Goal: Navigation & Orientation: Find specific page/section

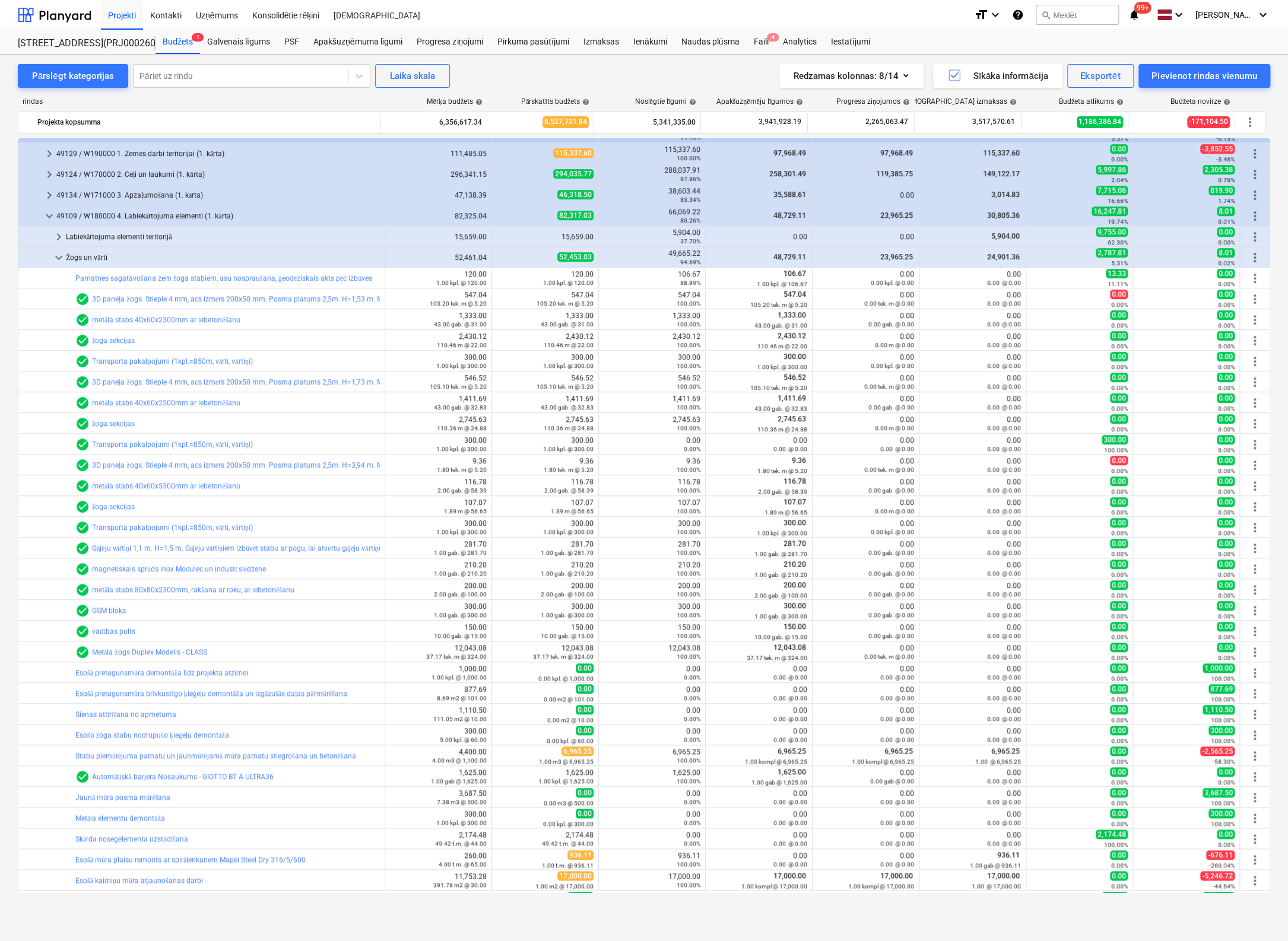
scroll to position [595, 0]
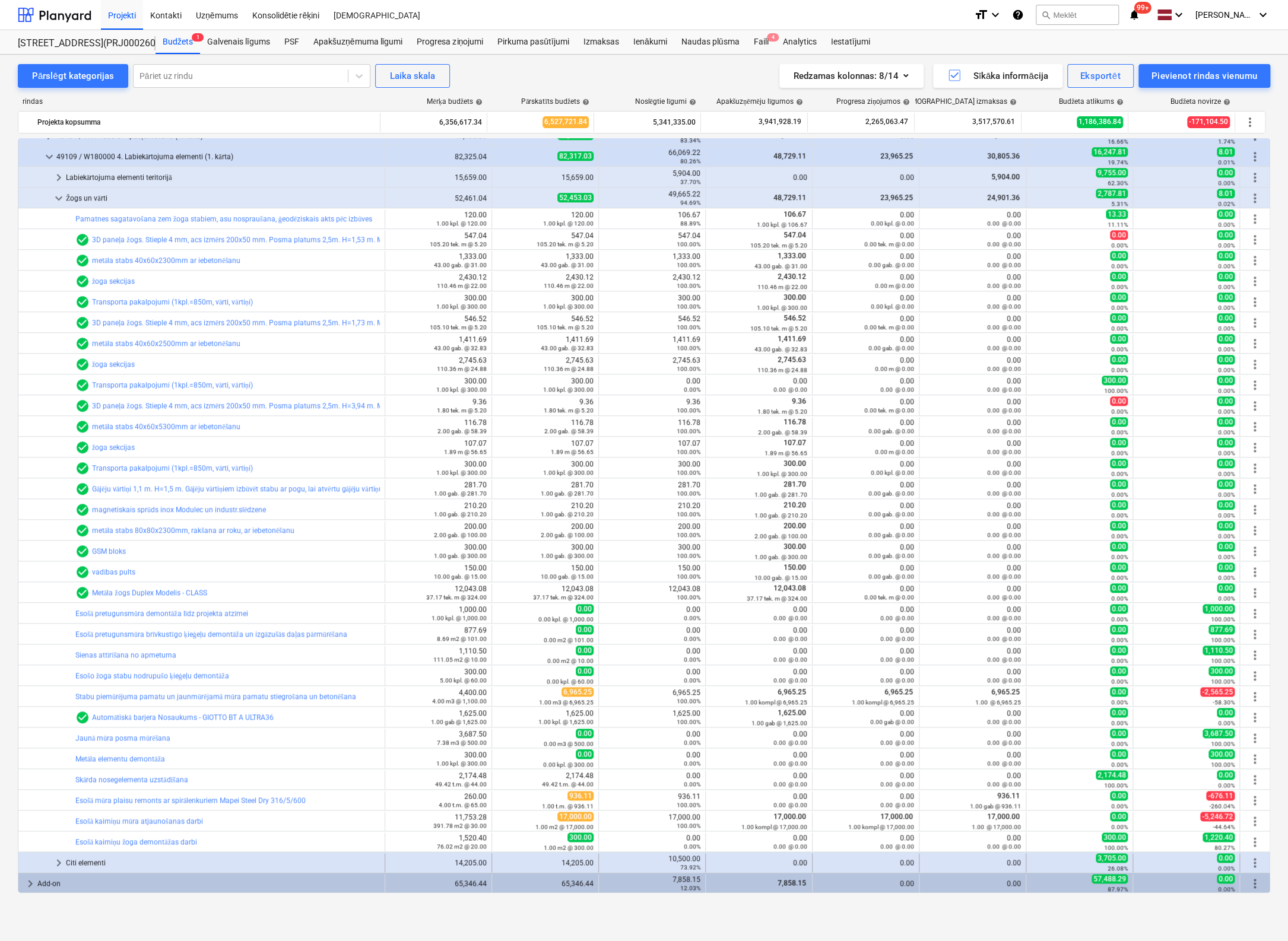
click at [63, 860] on span "keyboard_arrow_right" at bounding box center [59, 863] width 14 height 14
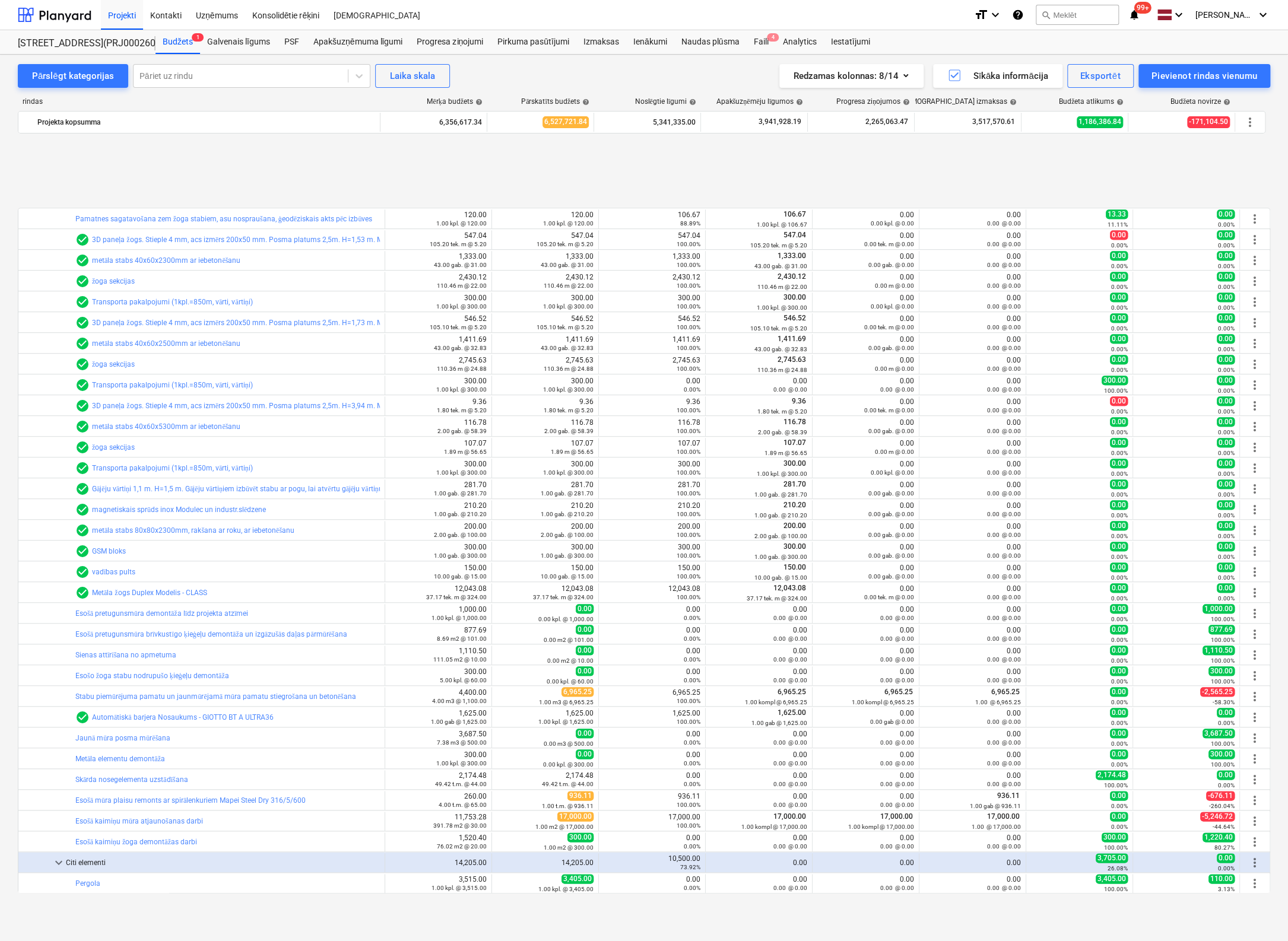
scroll to position [699, 0]
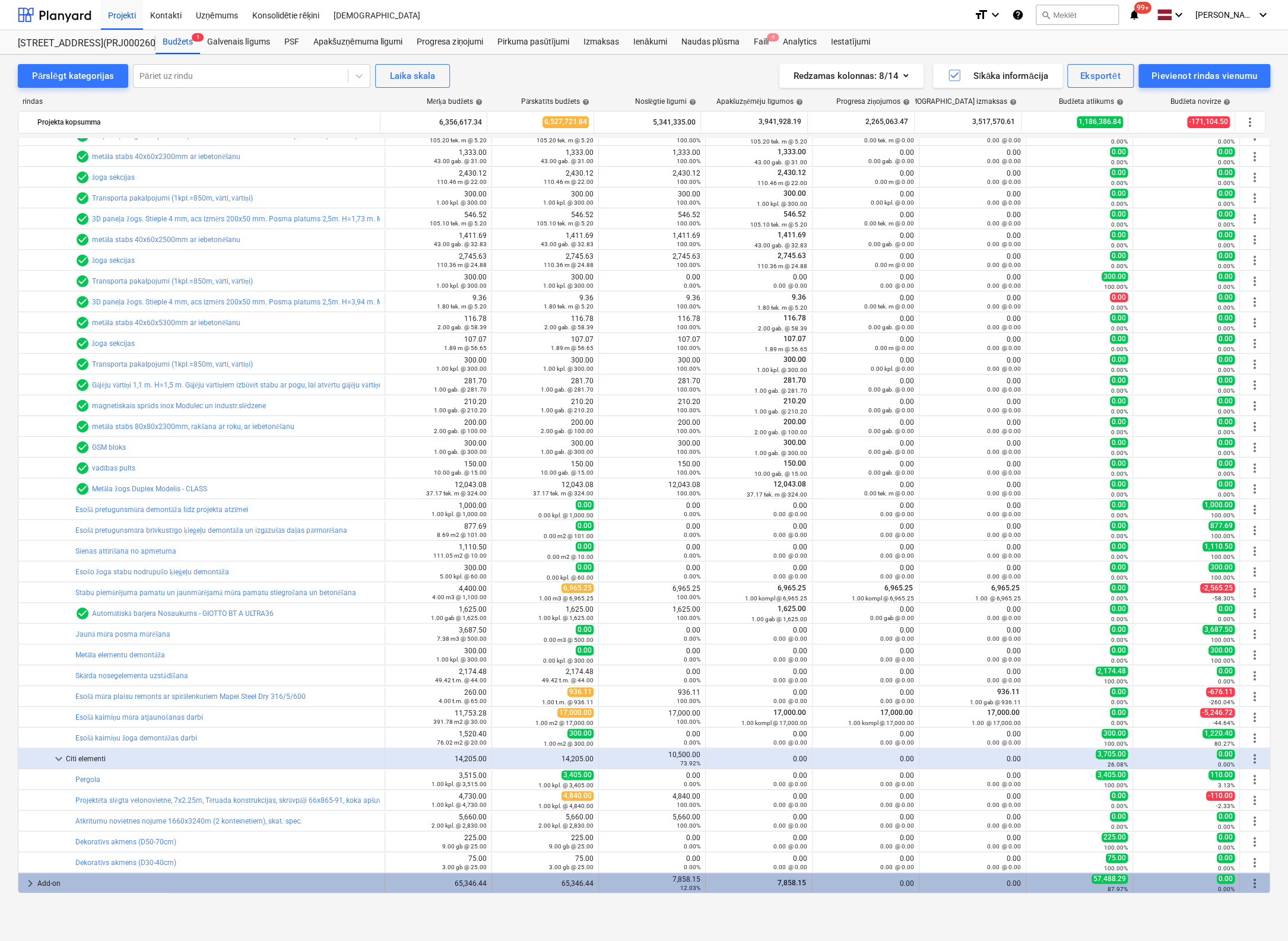
click at [30, 881] on span "keyboard_arrow_right" at bounding box center [31, 883] width 14 height 14
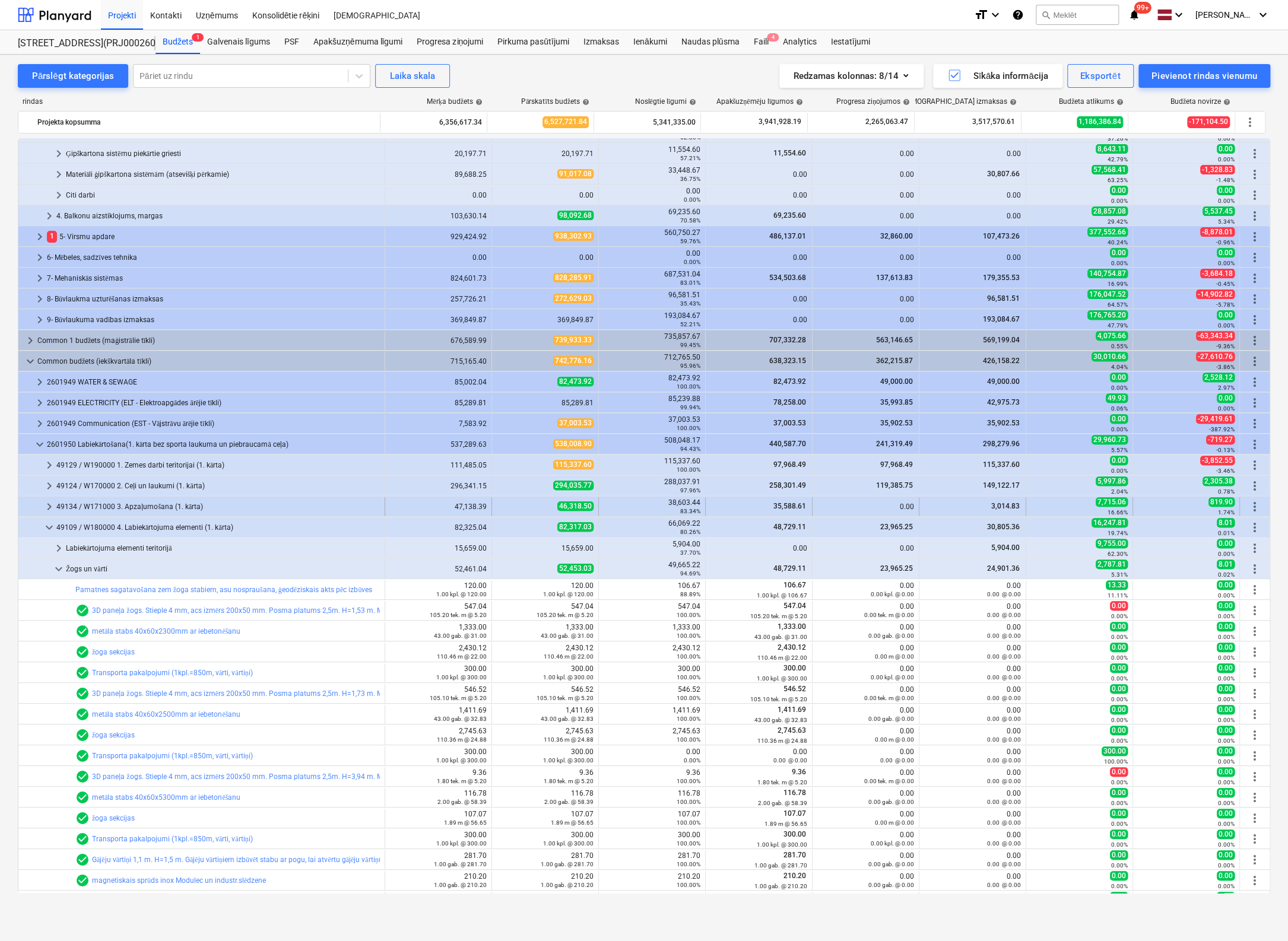
click at [45, 505] on span "keyboard_arrow_right" at bounding box center [49, 506] width 14 height 14
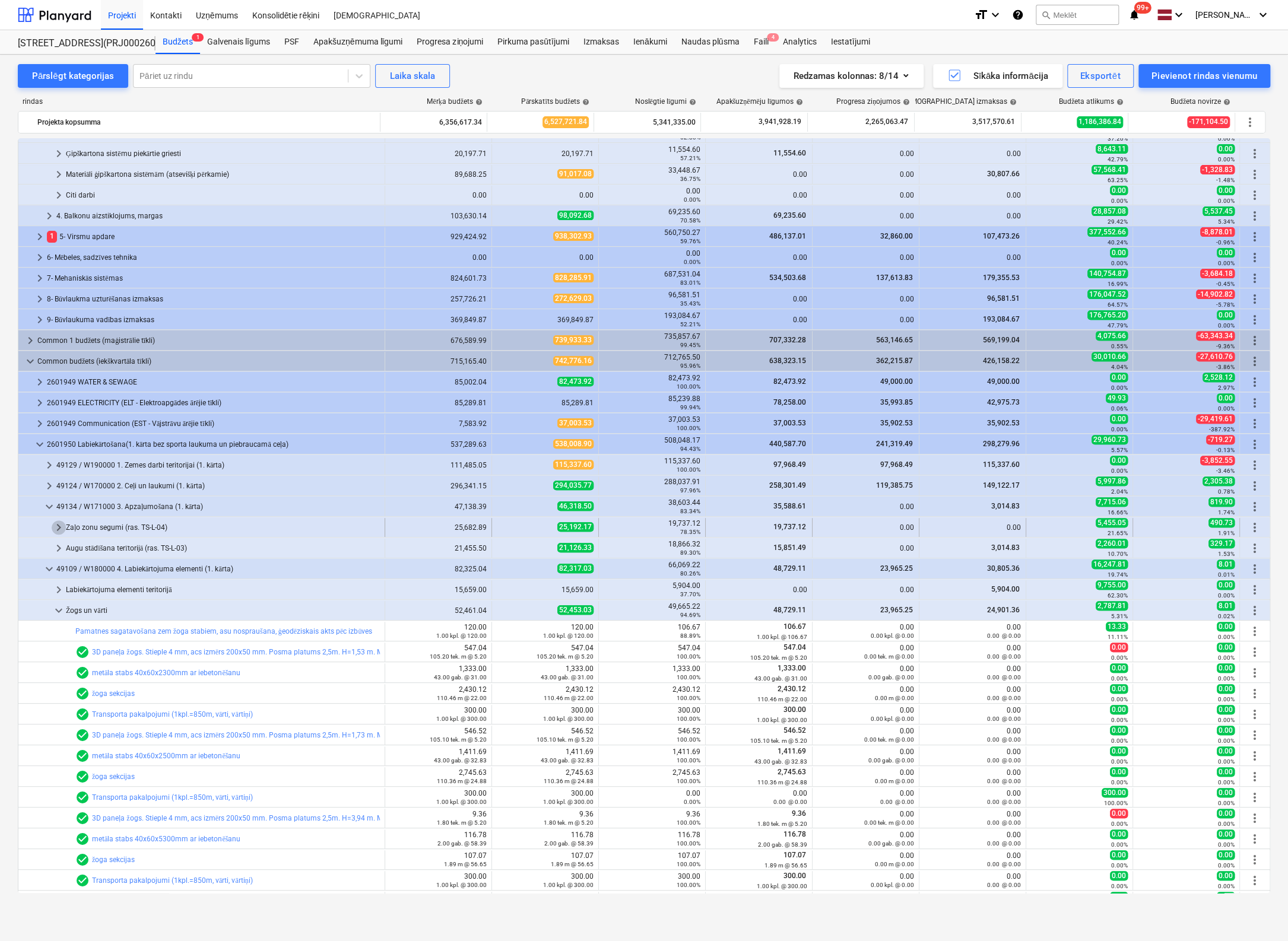
click at [55, 523] on span "keyboard_arrow_right" at bounding box center [59, 528] width 14 height 14
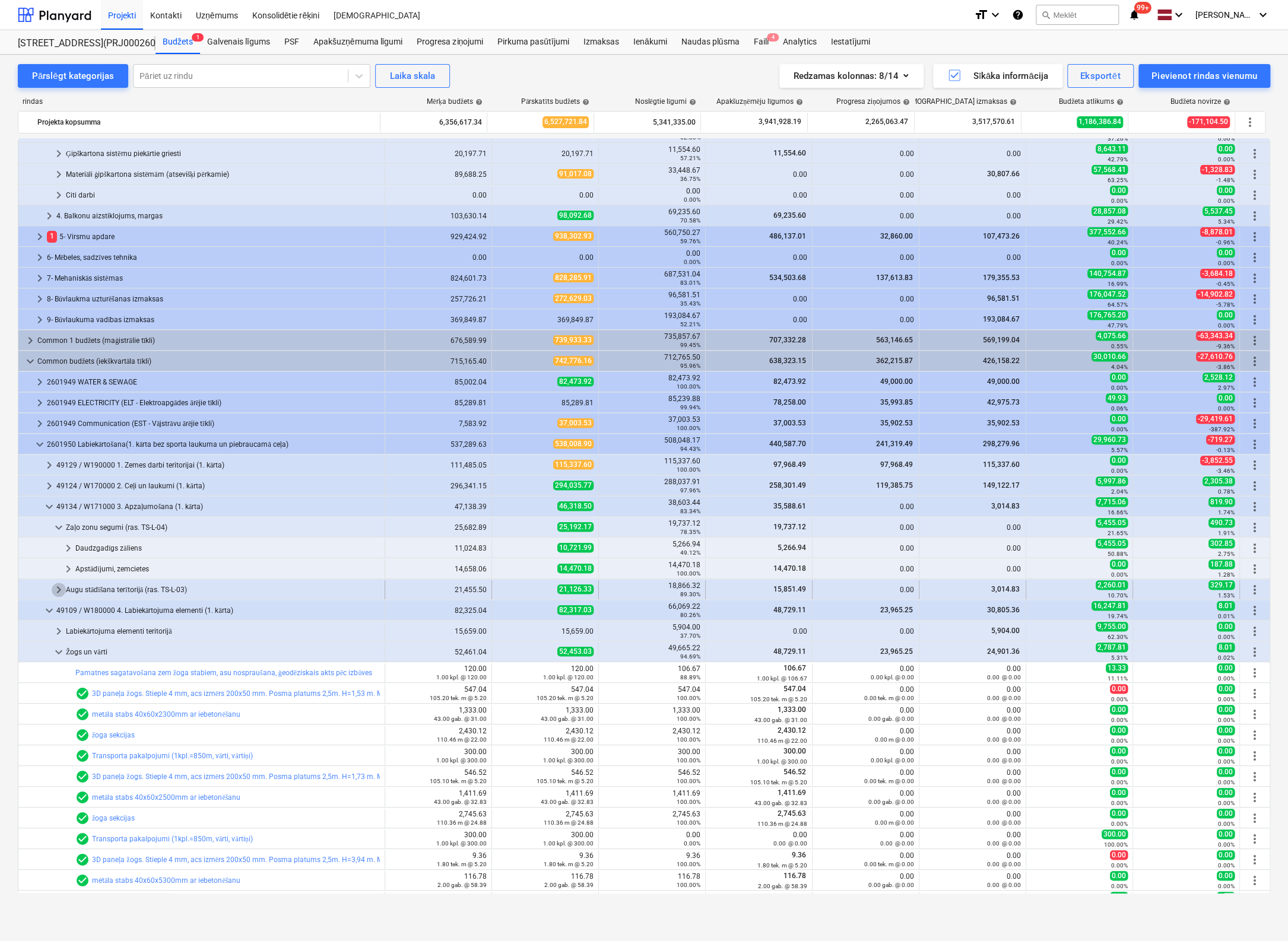
click at [57, 585] on span "keyboard_arrow_right" at bounding box center [59, 590] width 14 height 14
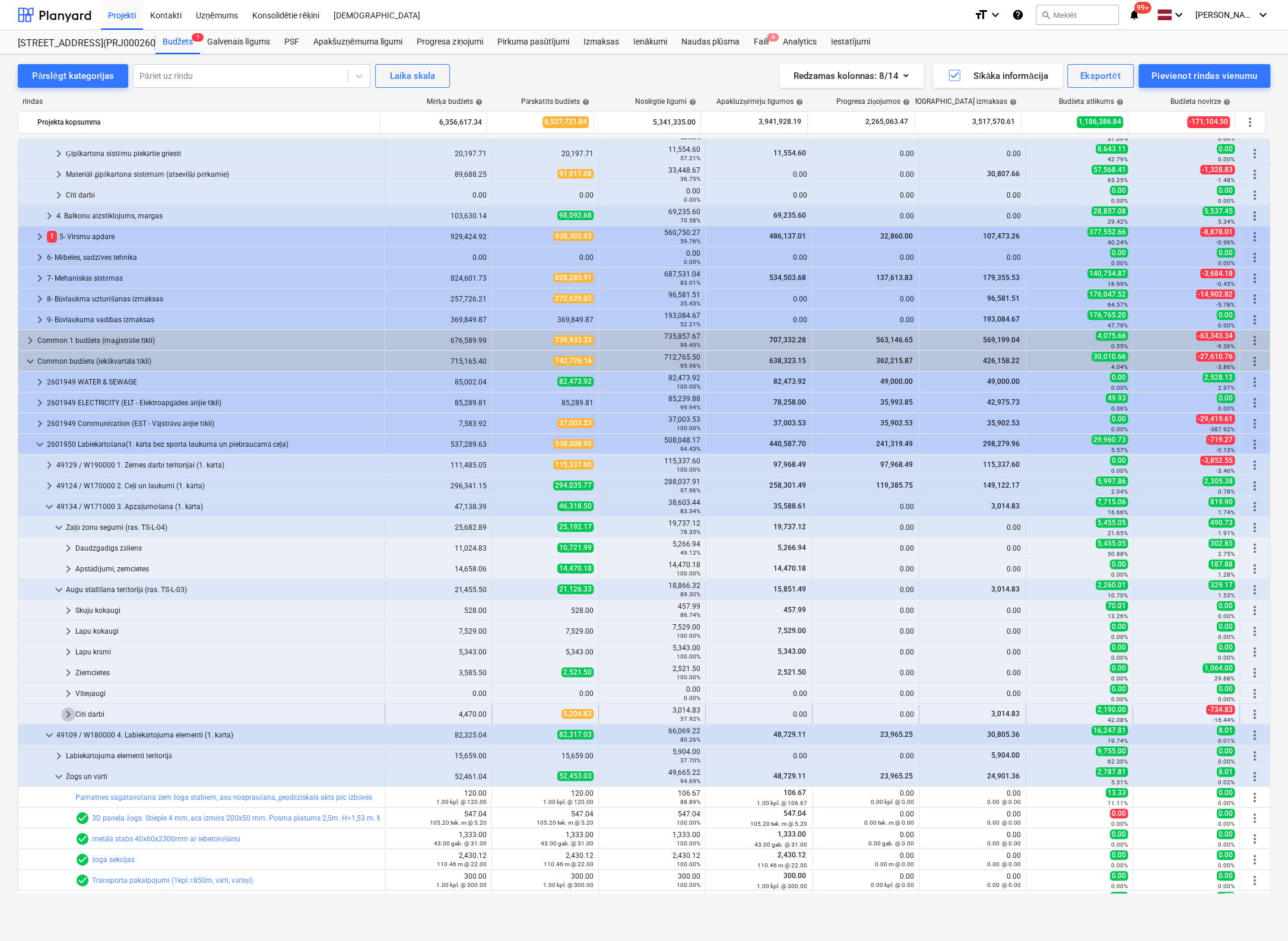
click at [63, 716] on span "keyboard_arrow_right" at bounding box center [68, 714] width 14 height 14
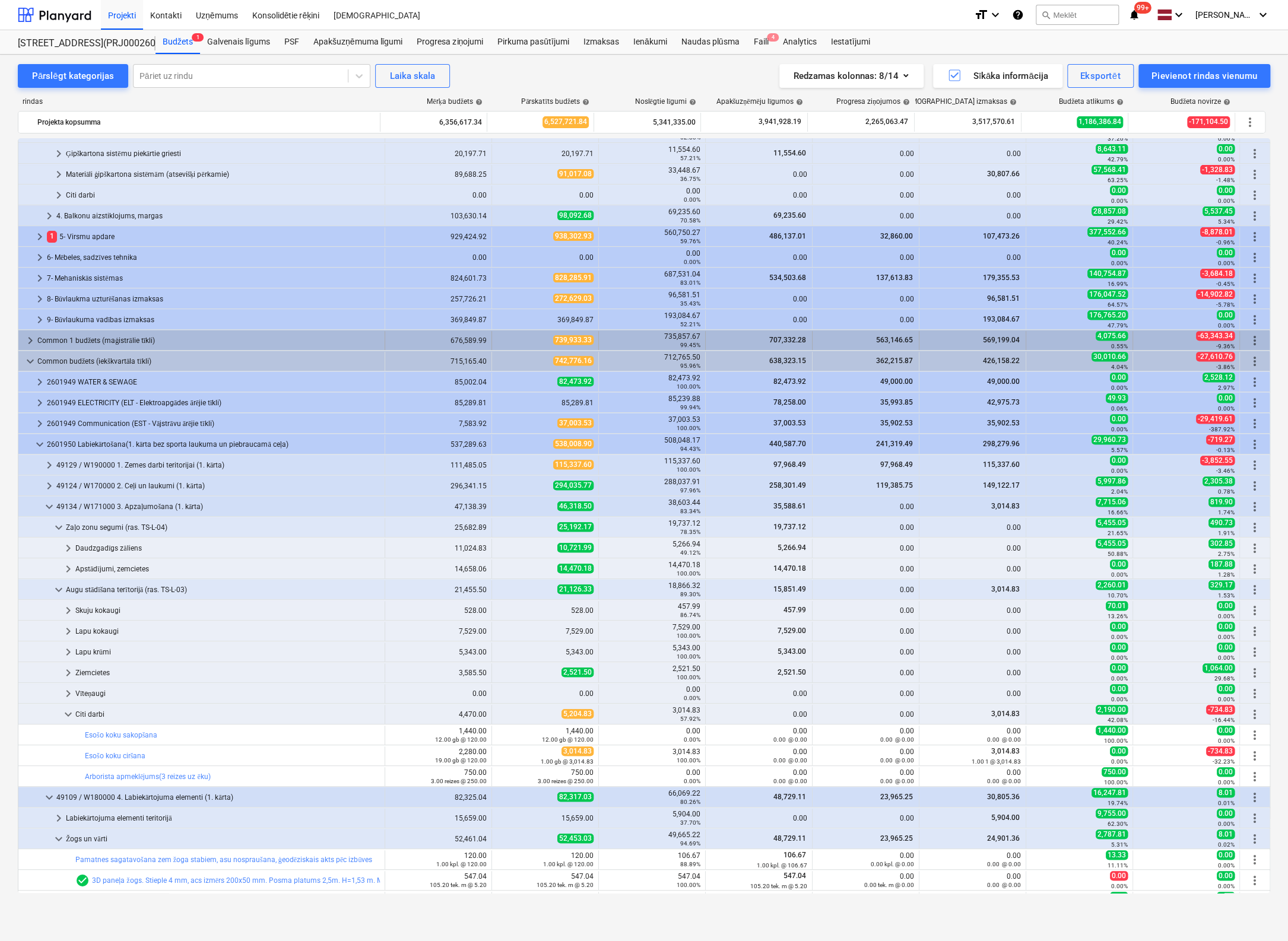
click at [31, 335] on span "keyboard_arrow_right" at bounding box center [31, 341] width 14 height 14
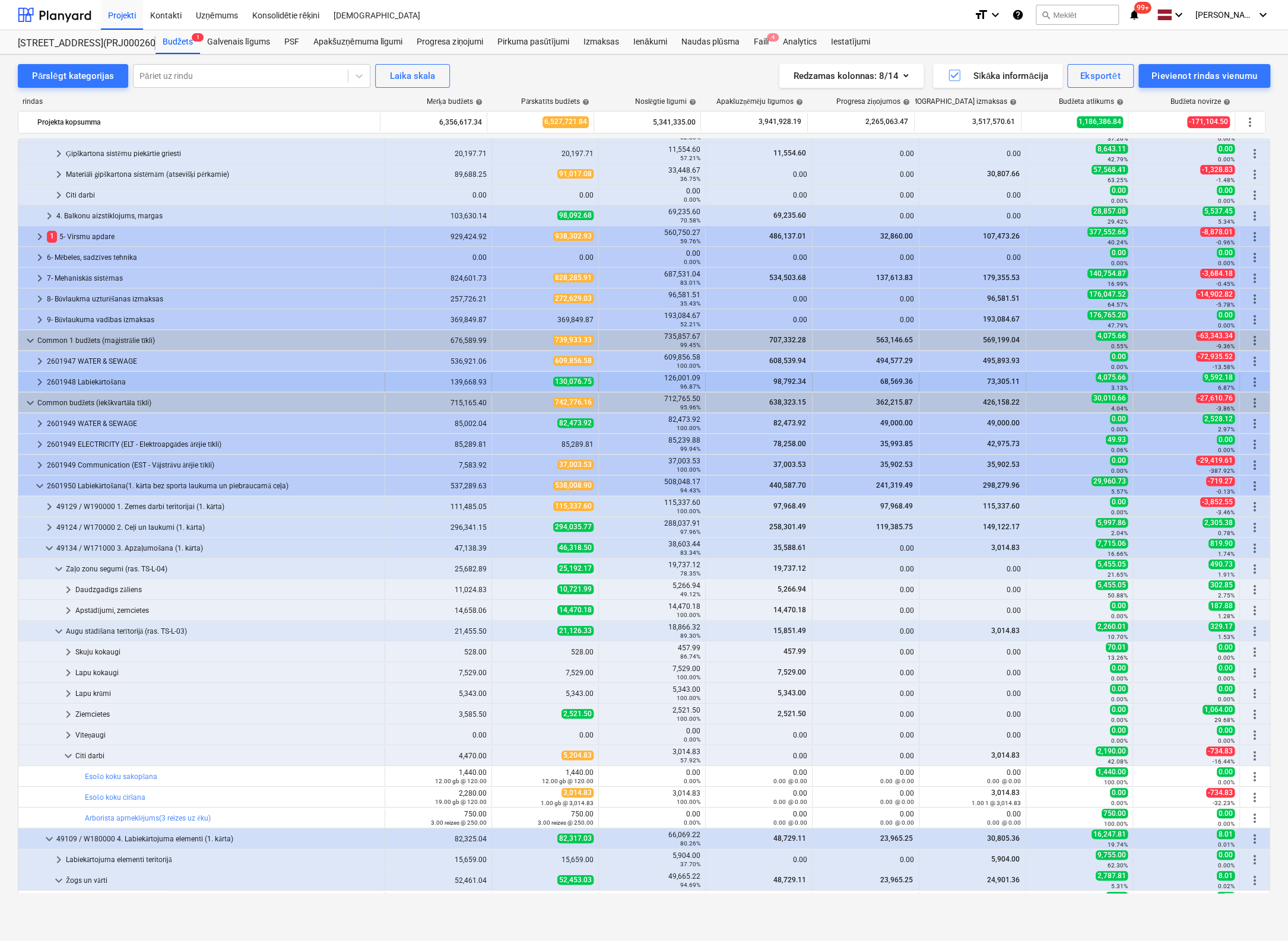
click at [38, 378] on span "keyboard_arrow_right" at bounding box center [40, 382] width 14 height 14
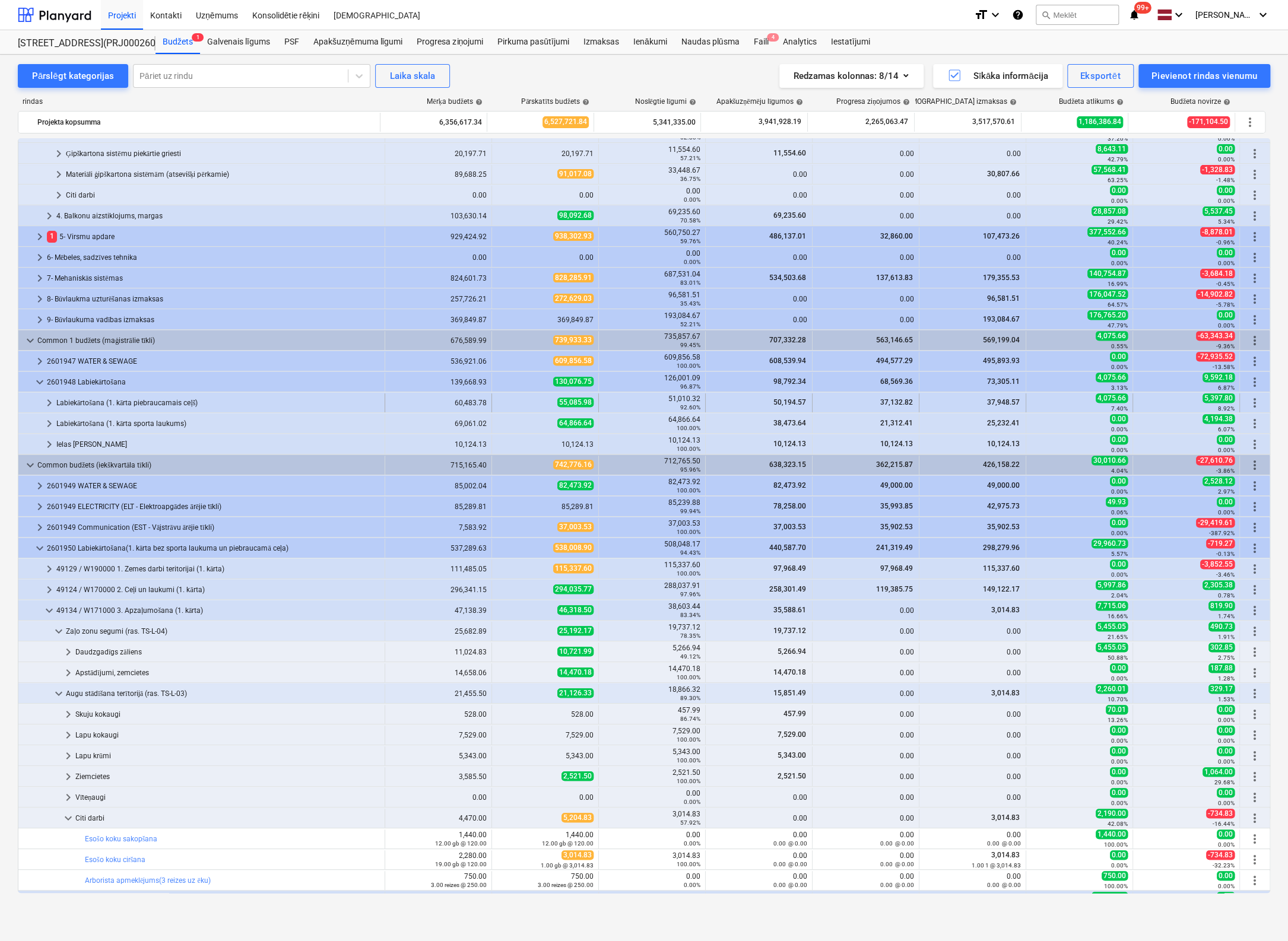
click at [45, 401] on span "keyboard_arrow_right" at bounding box center [49, 403] width 14 height 14
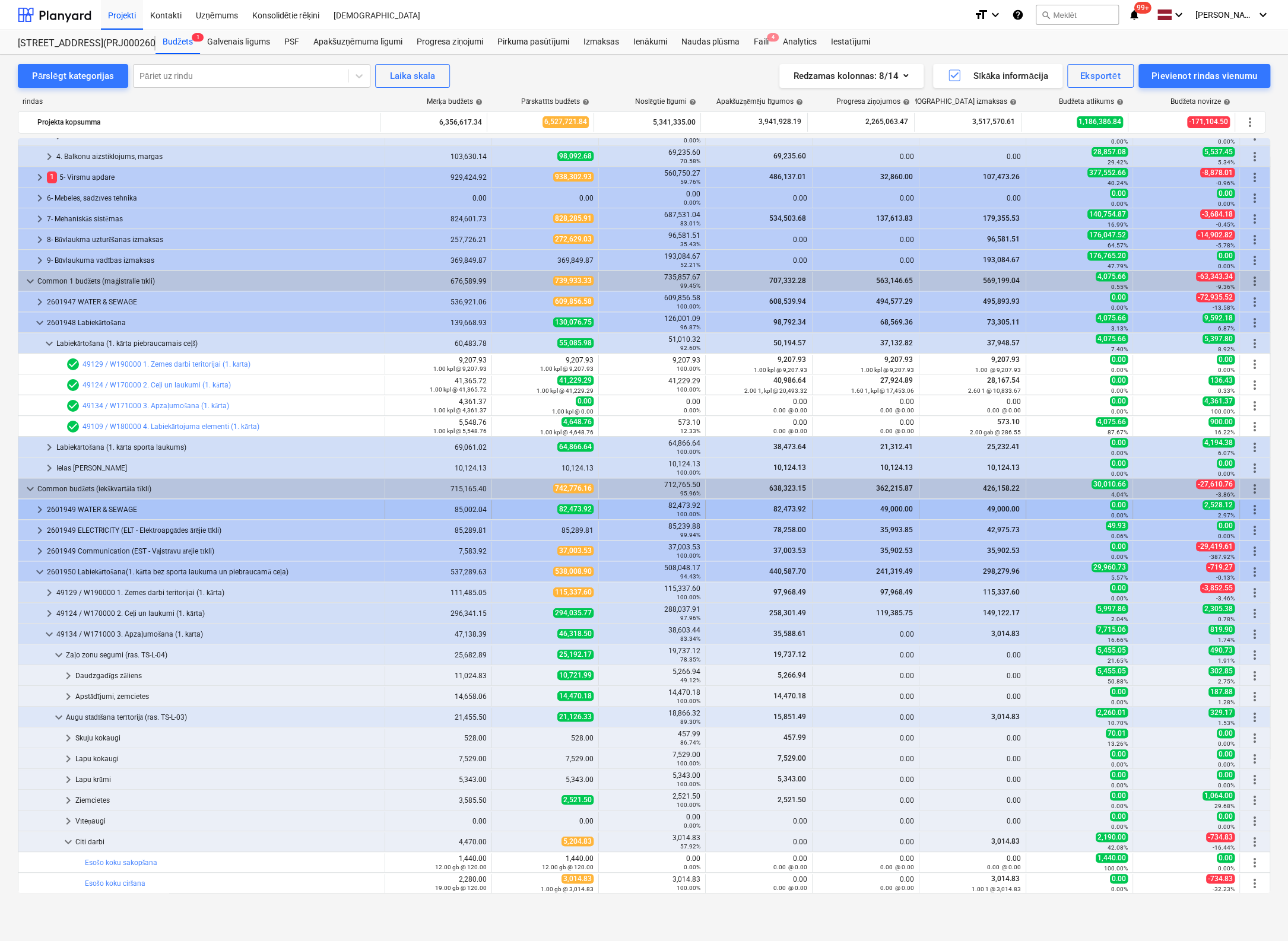
scroll to position [403, 0]
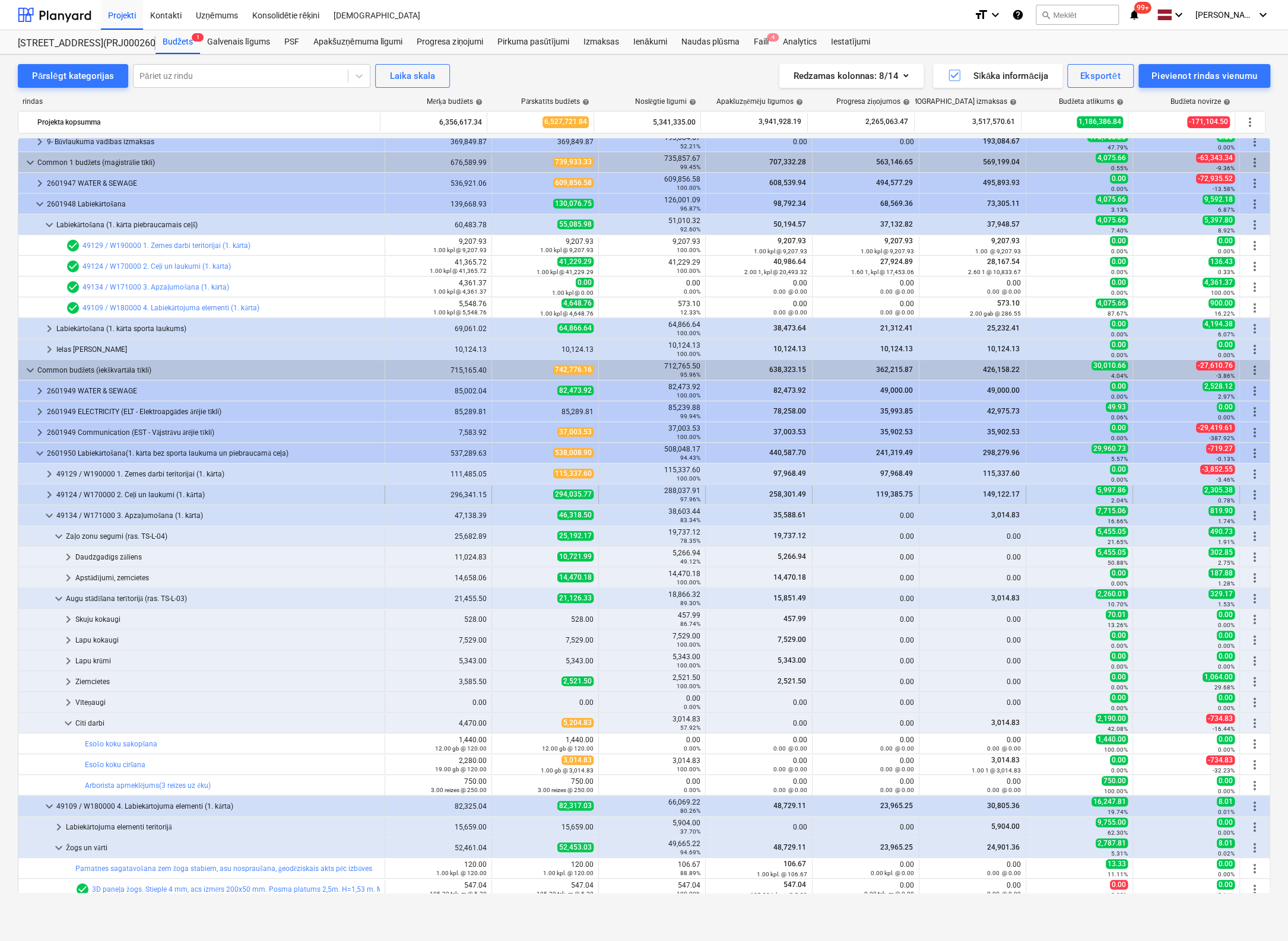
click at [45, 494] on span "keyboard_arrow_right" at bounding box center [49, 495] width 14 height 14
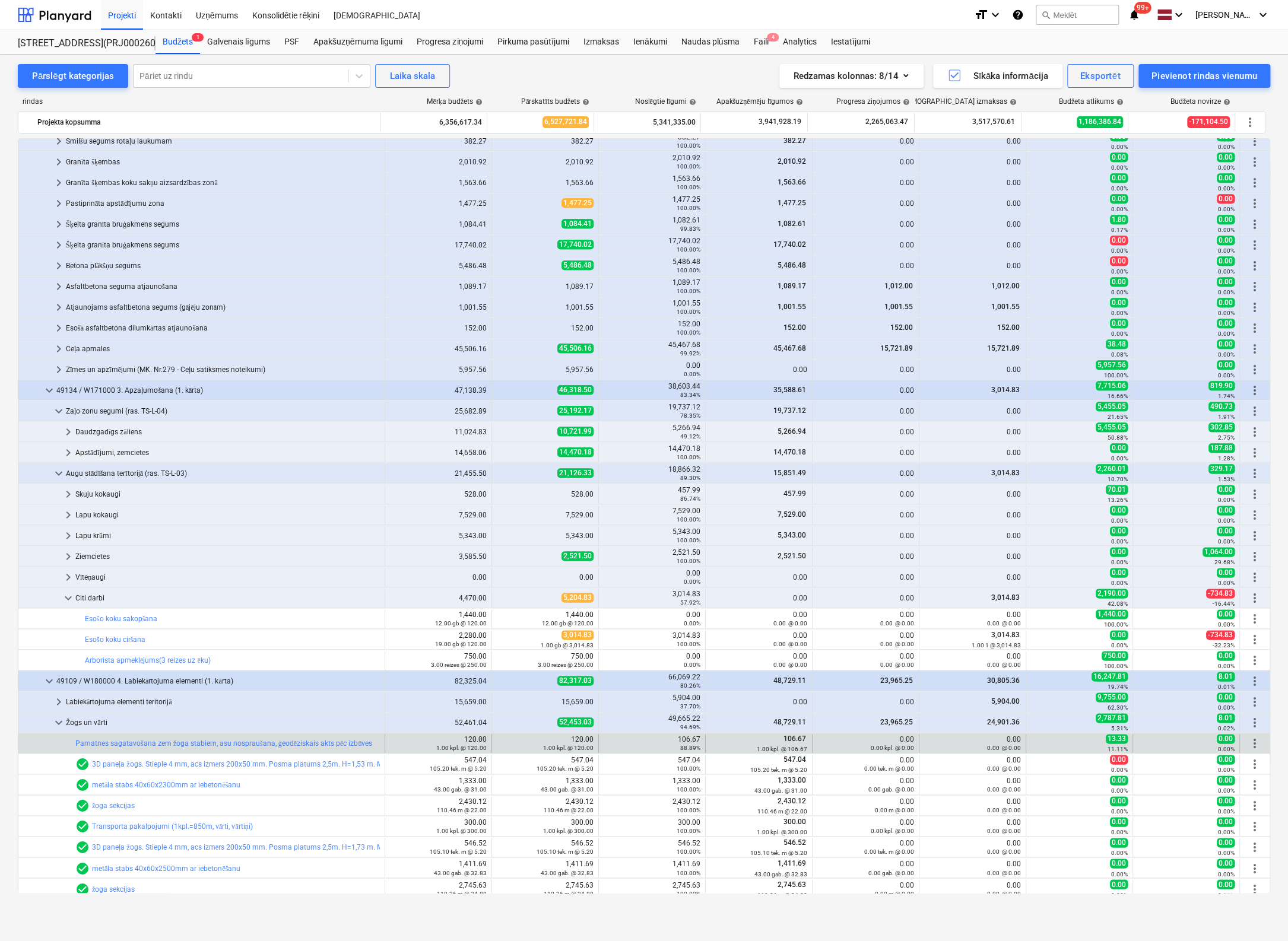
scroll to position [1055, 0]
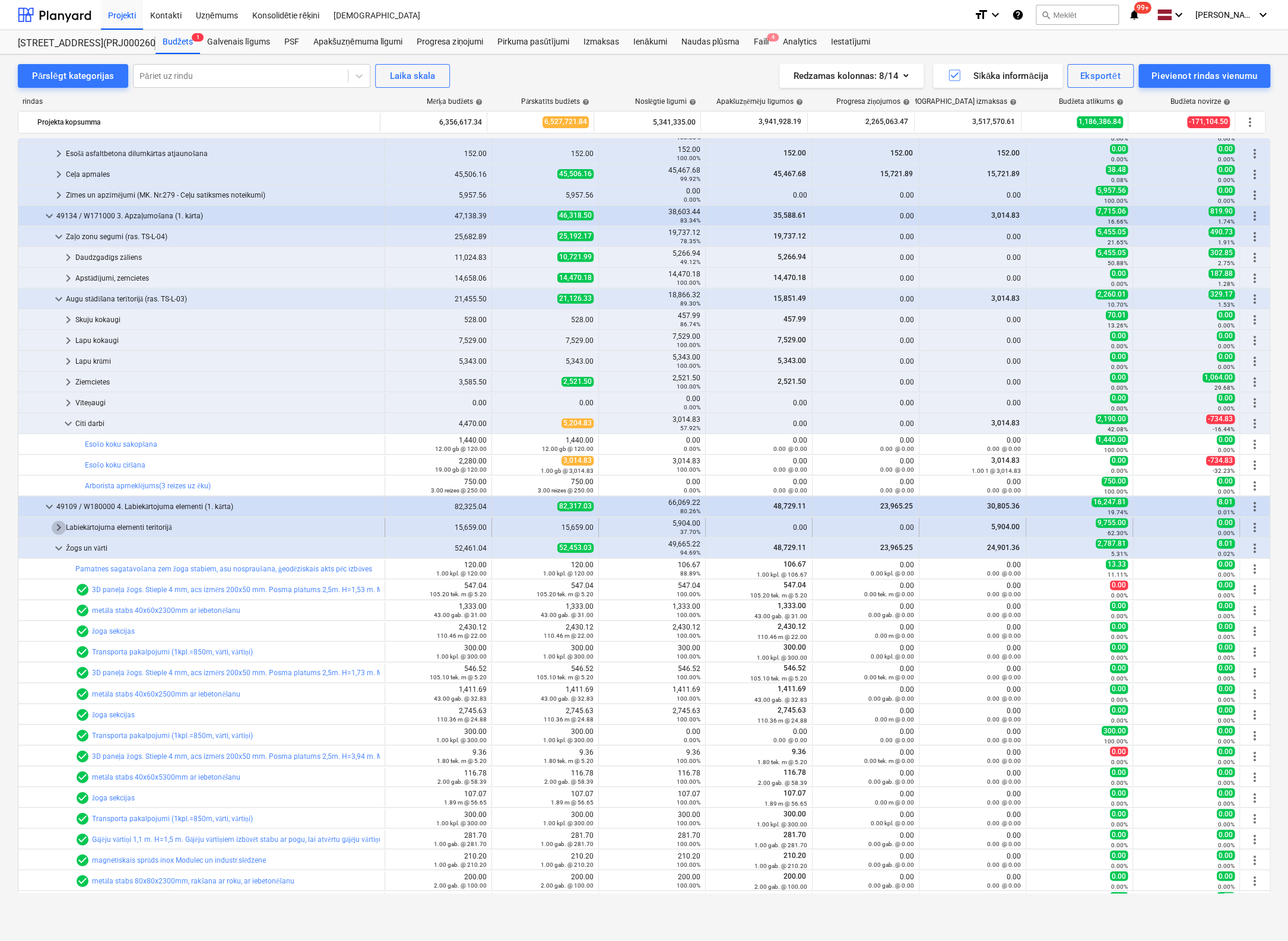
click at [59, 526] on span "keyboard_arrow_right" at bounding box center [59, 528] width 14 height 14
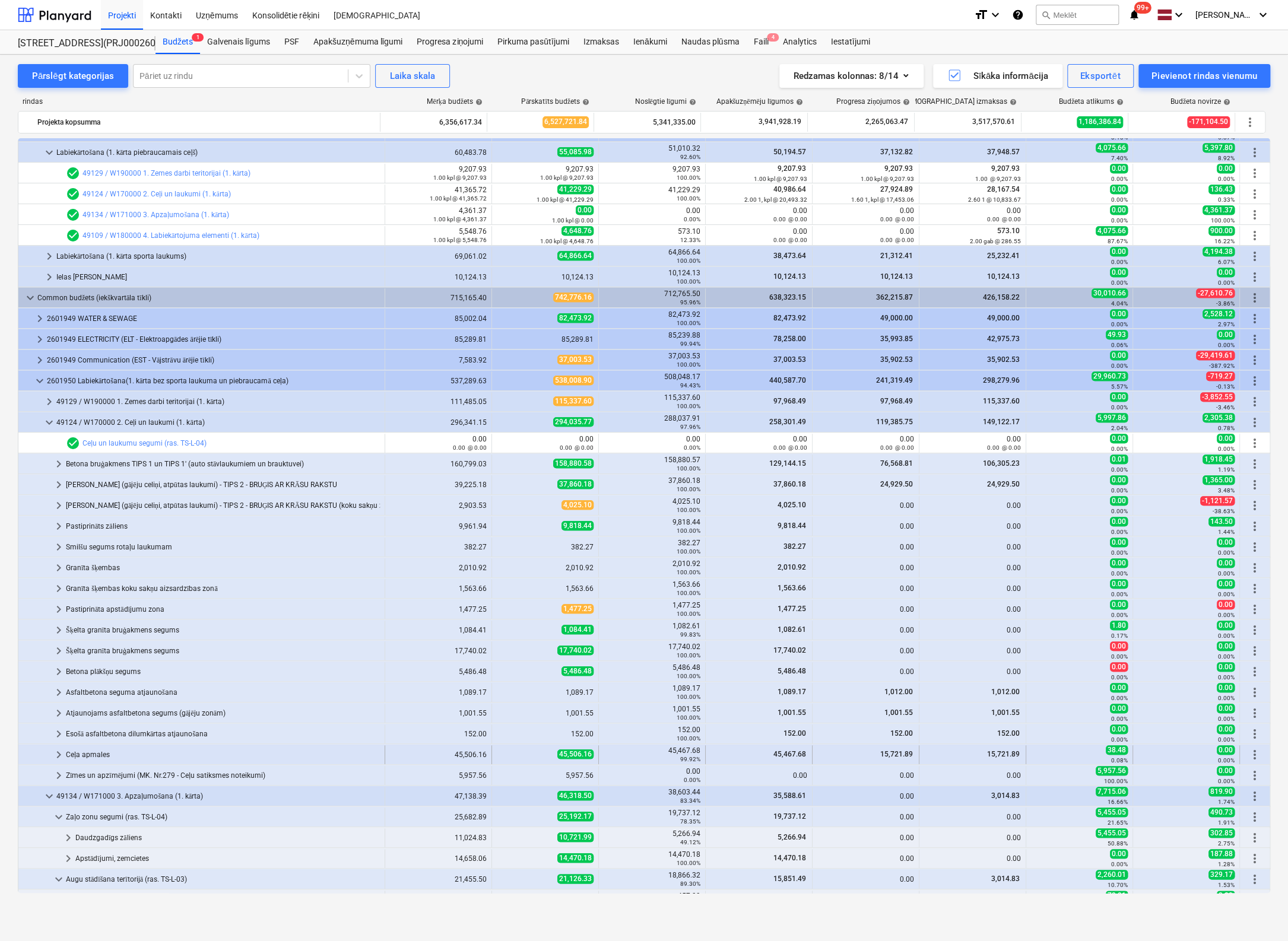
scroll to position [712, 0]
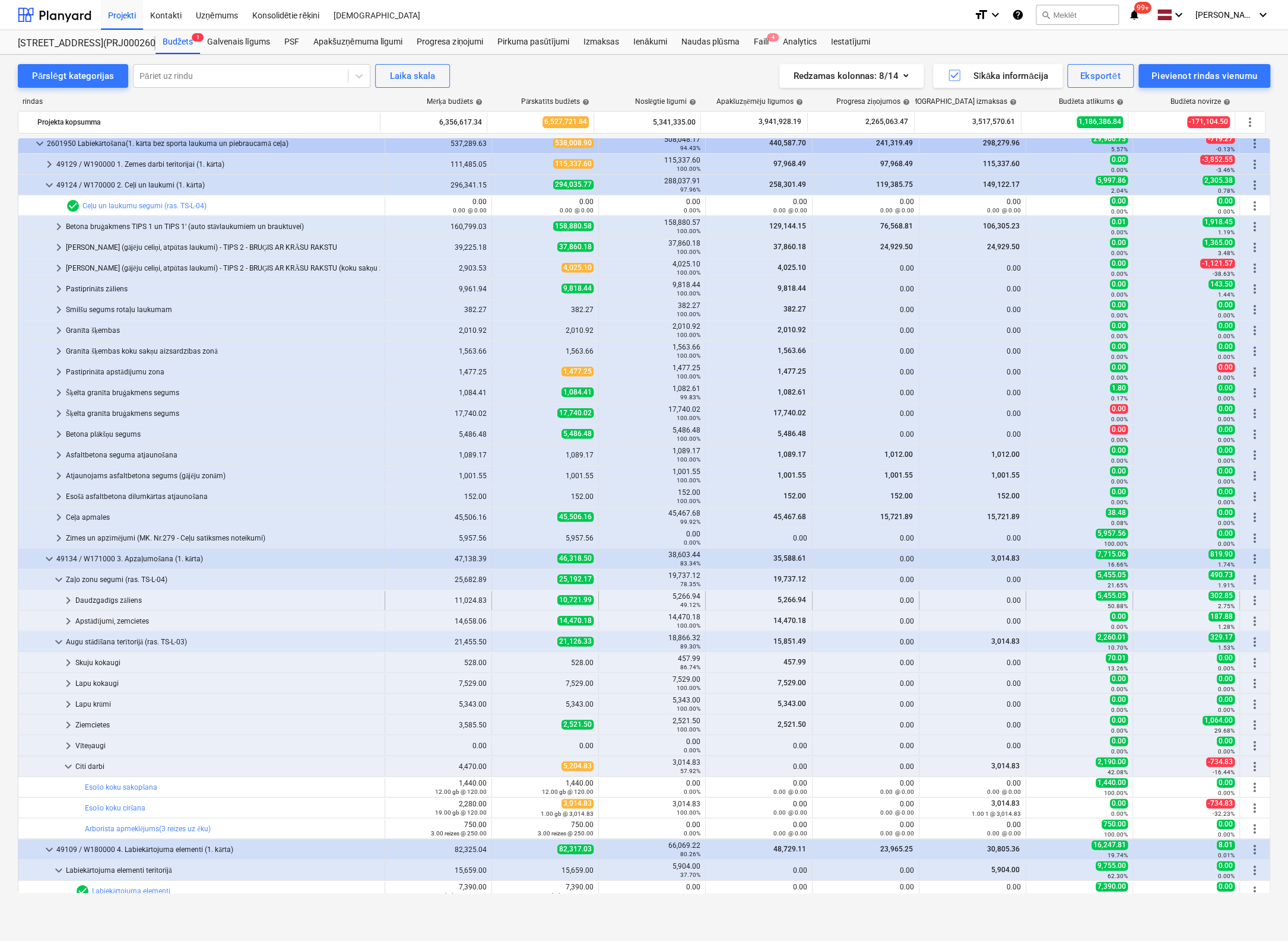
click at [68, 594] on span "keyboard_arrow_right" at bounding box center [68, 600] width 14 height 14
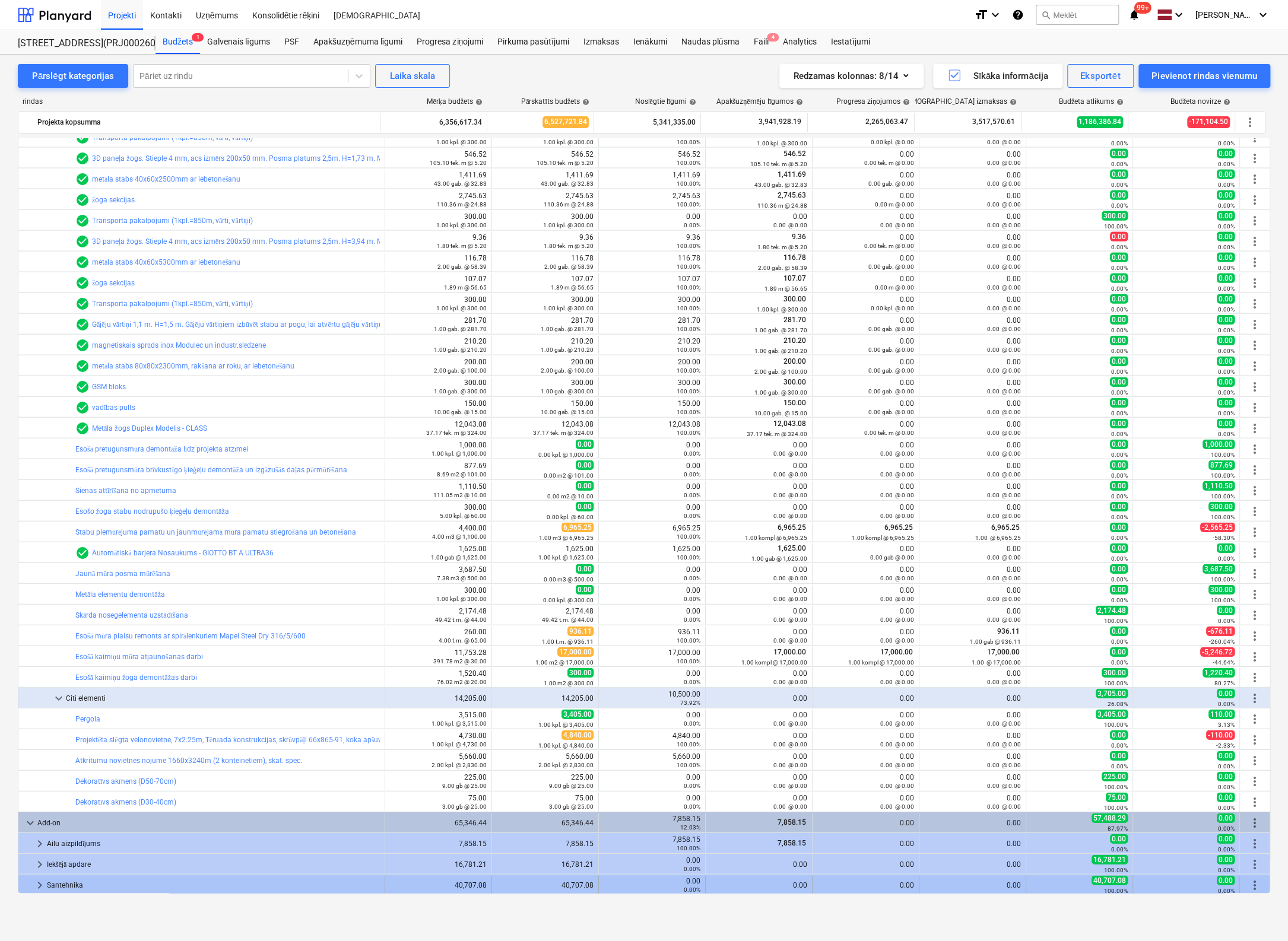
scroll to position [1862, 0]
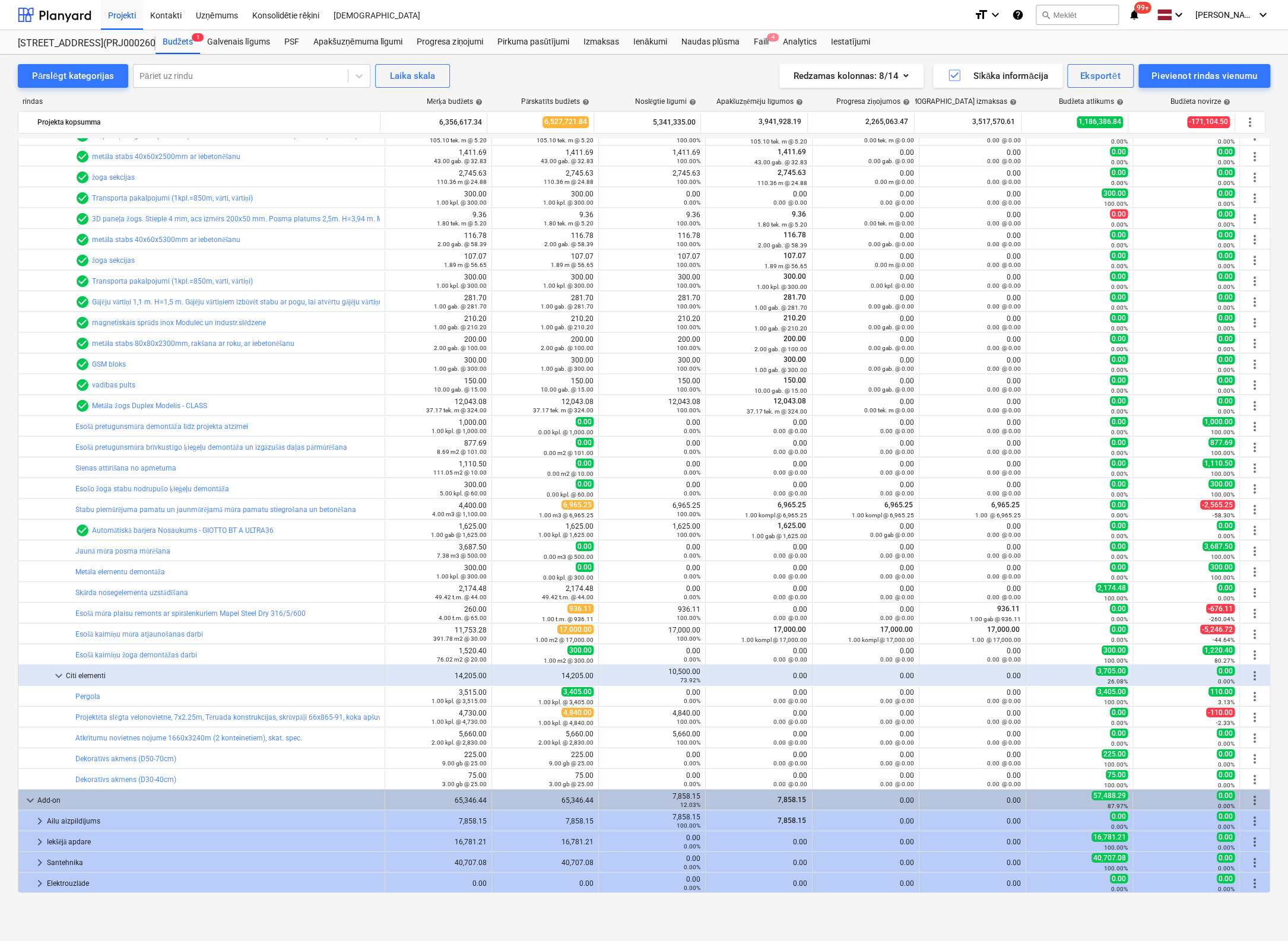
click at [11, 842] on div "Pārslēgt kategorijas Pāriet uz rindu Laika skala Redzamas kolonnas : 8/14 Sīkāk…" at bounding box center [644, 486] width 1288 height 862
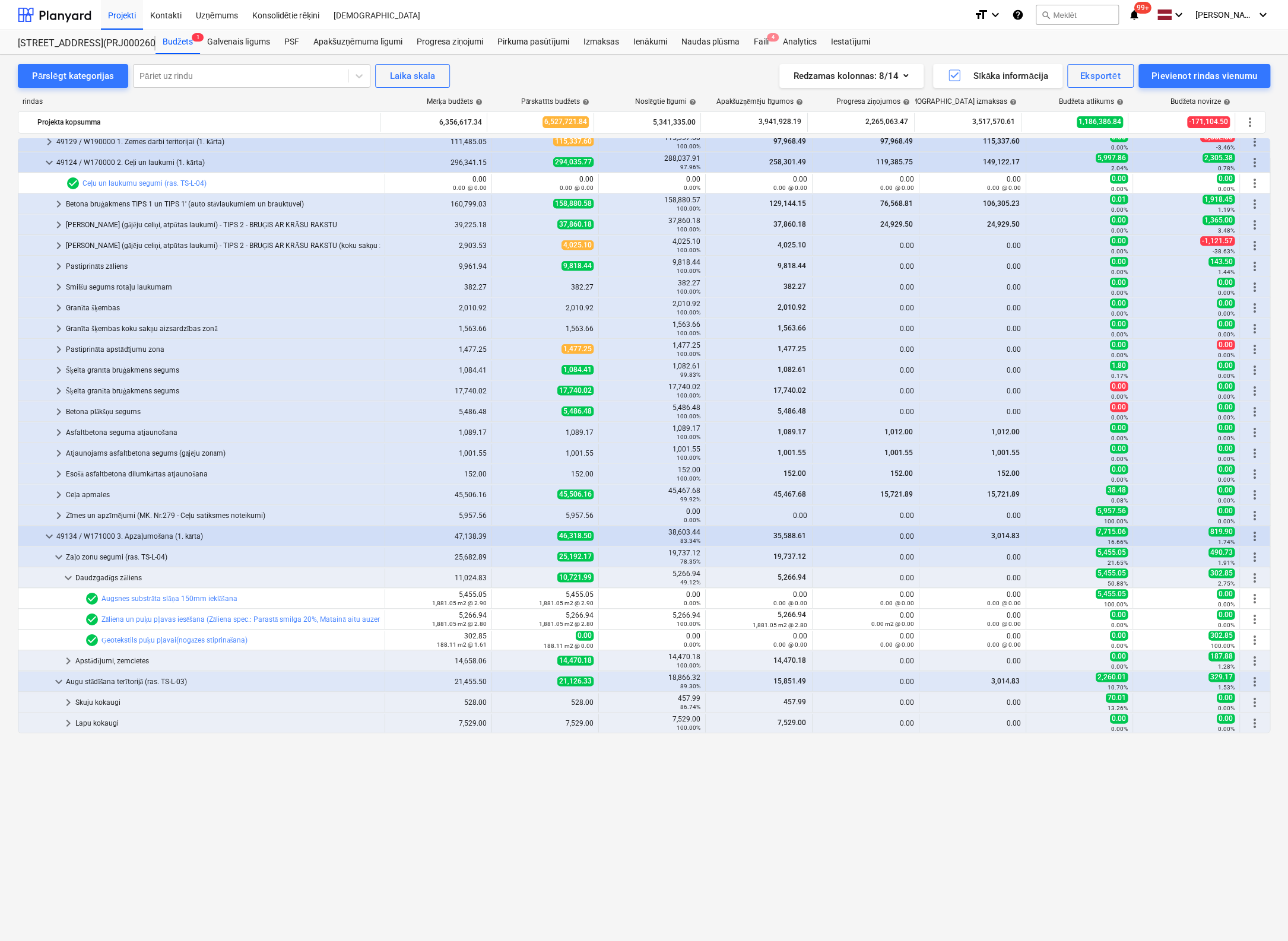
scroll to position [142, 0]
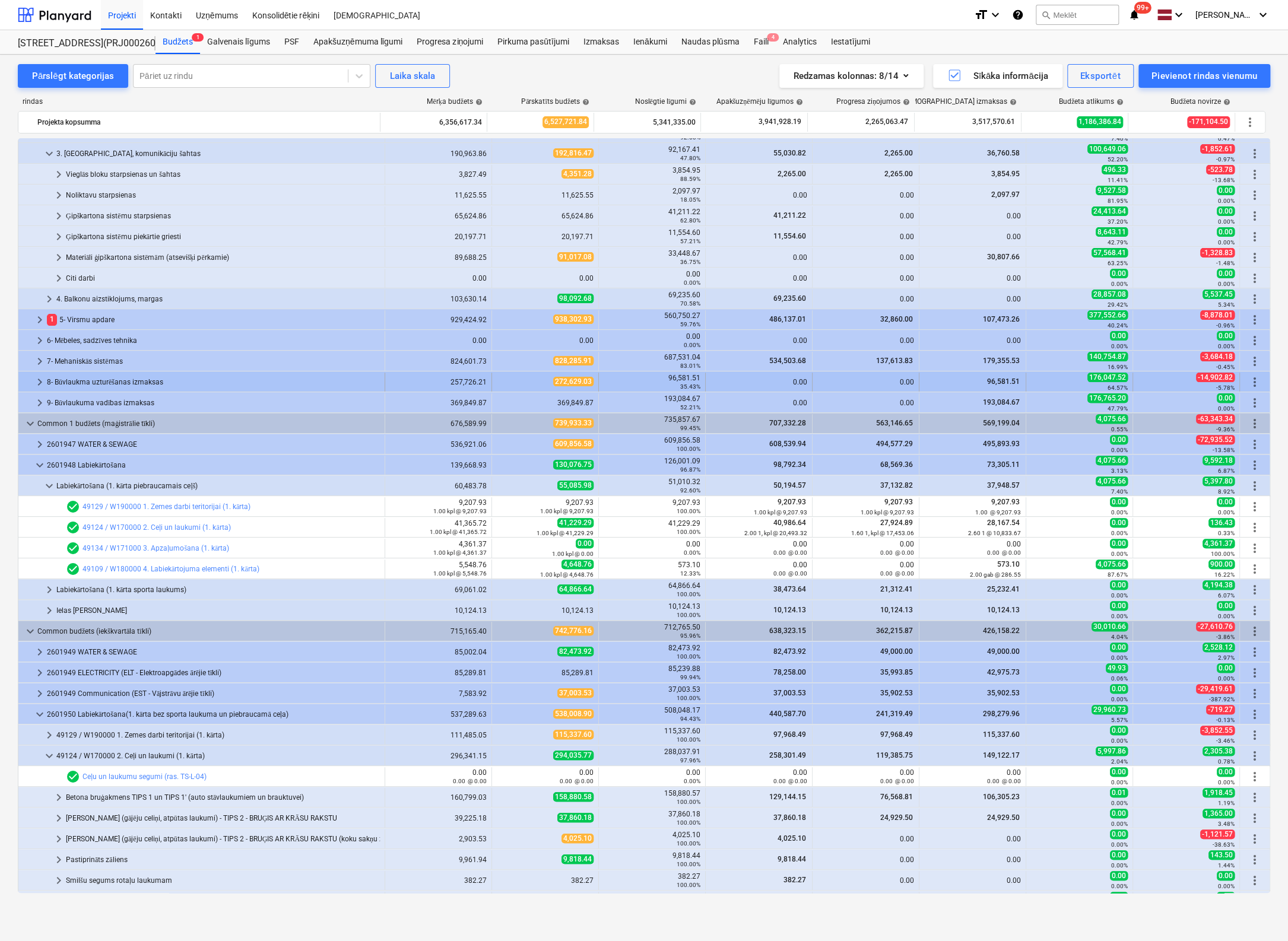
click at [37, 380] on span "keyboard_arrow_right" at bounding box center [40, 382] width 14 height 14
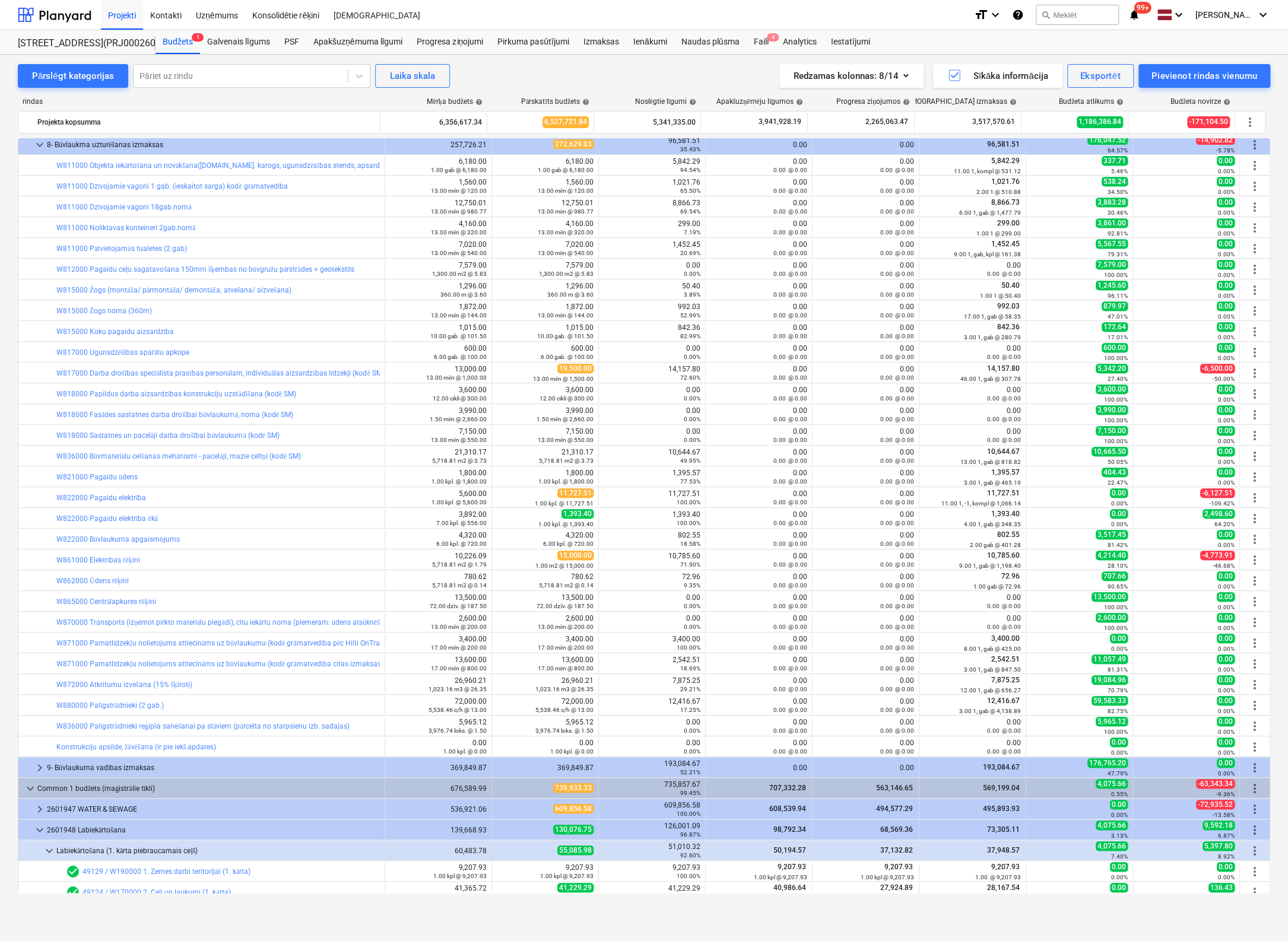
scroll to position [497, 0]
